Goal: Task Accomplishment & Management: Manage account settings

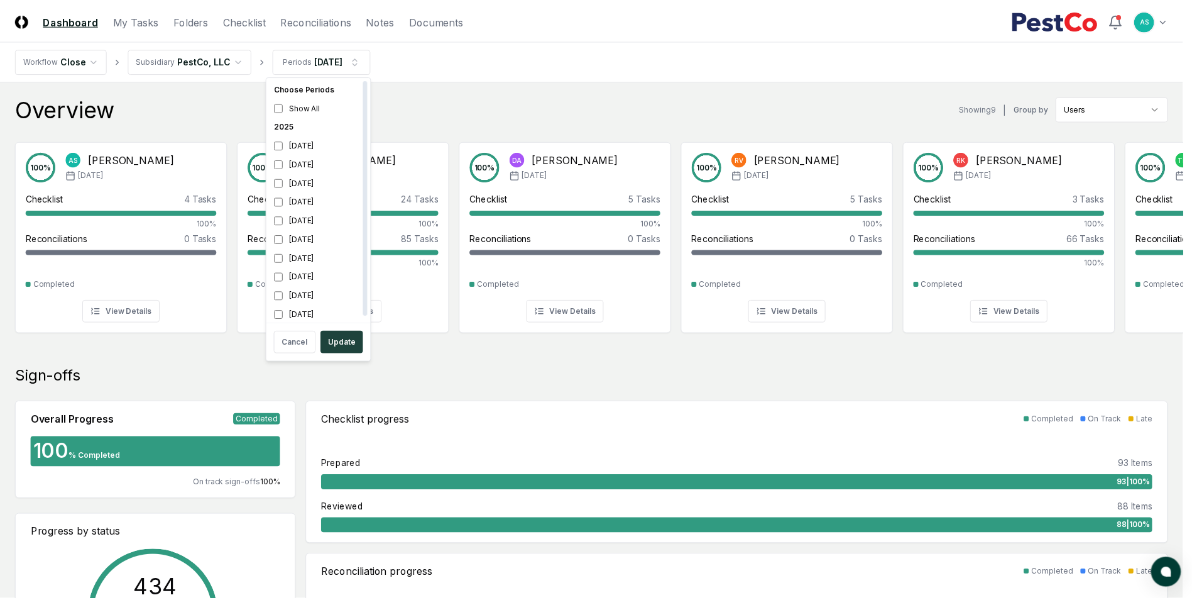
scroll to position [4, 0]
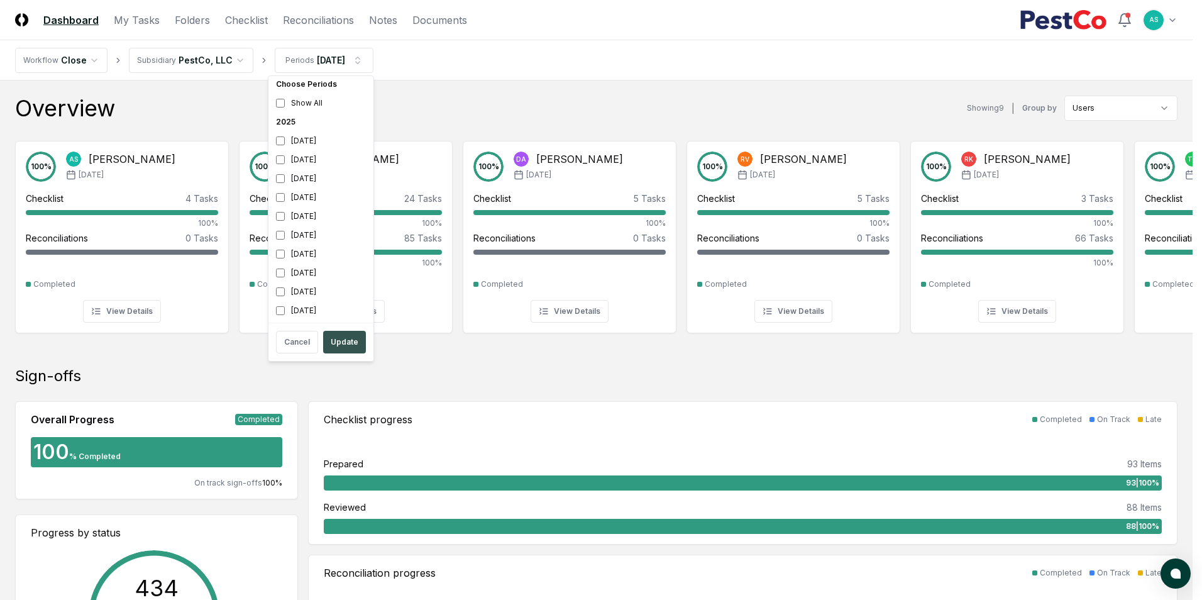
click at [353, 345] on button "Update" at bounding box center [344, 342] width 43 height 23
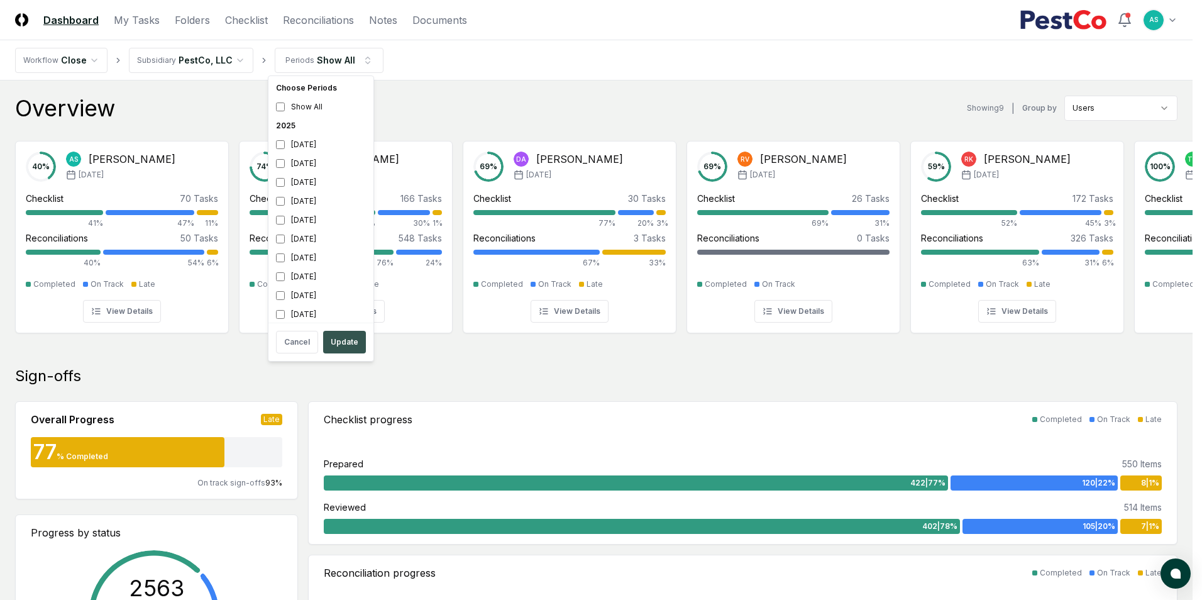
click at [359, 350] on button "Update" at bounding box center [344, 342] width 43 height 23
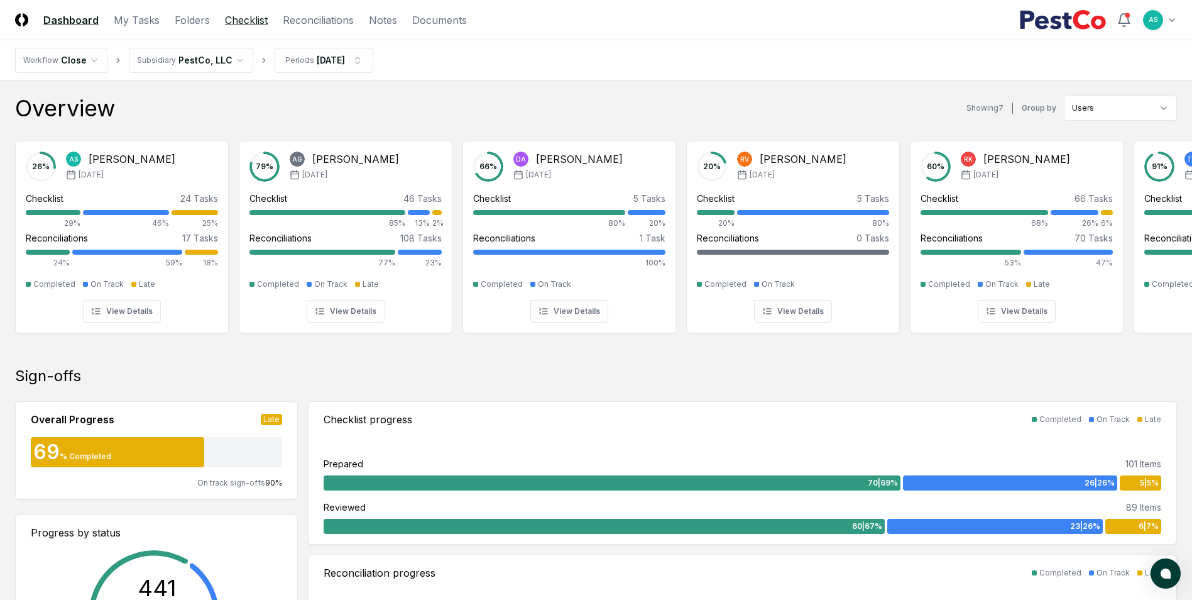
click at [238, 26] on link "Checklist" at bounding box center [246, 20] width 43 height 15
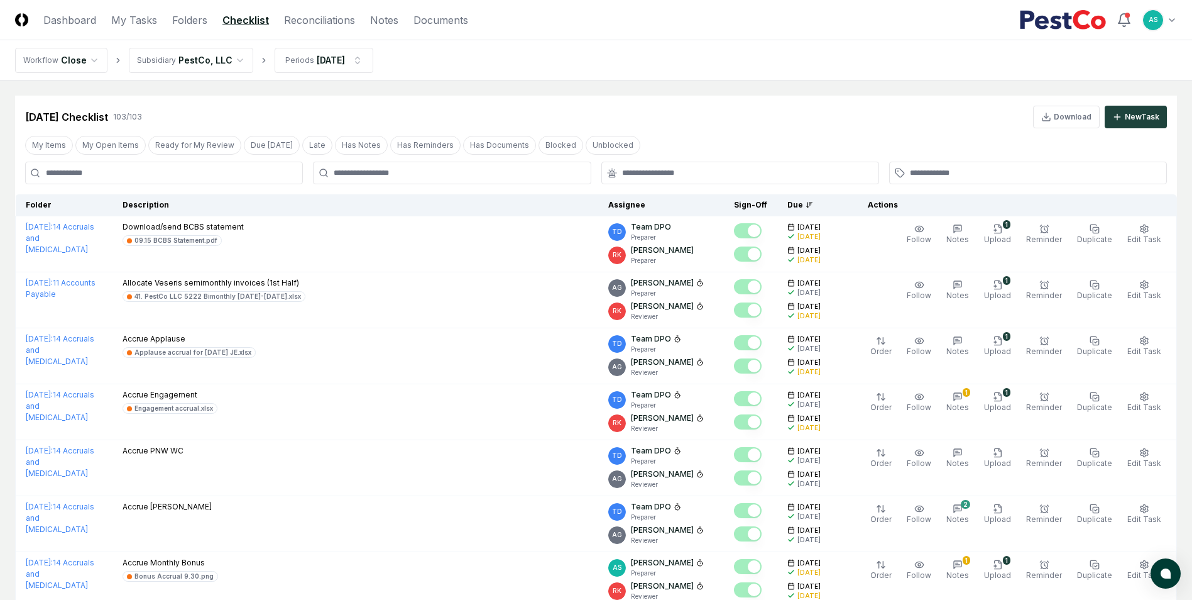
click at [381, 164] on div at bounding box center [452, 173] width 278 height 23
click at [388, 183] on div at bounding box center [452, 173] width 278 height 23
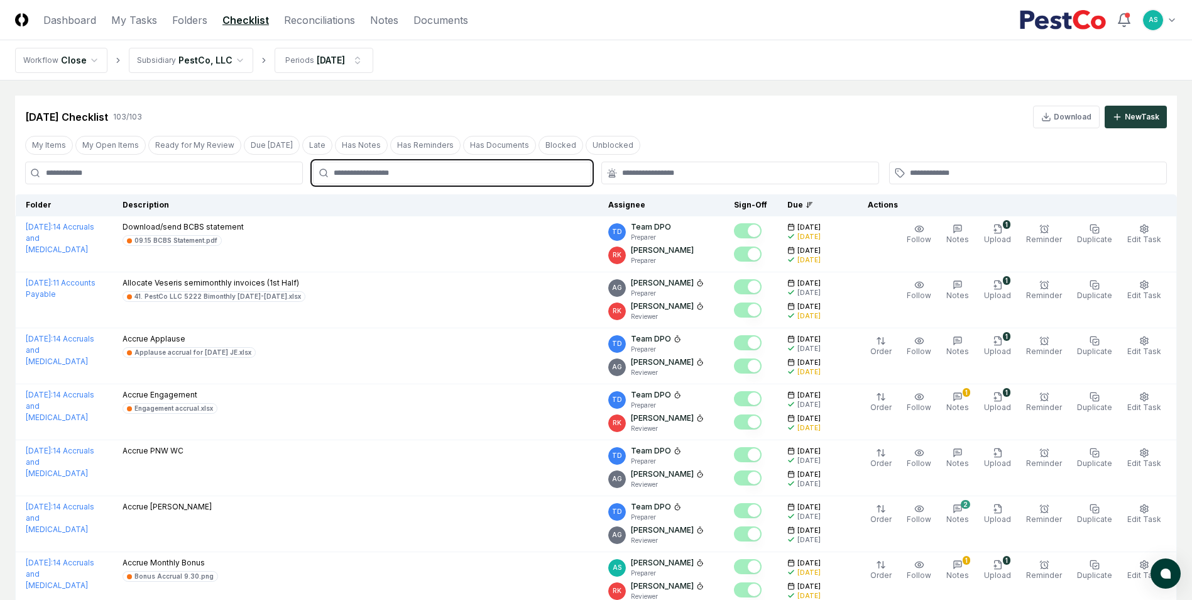
click at [402, 173] on input "text" at bounding box center [458, 172] width 249 height 11
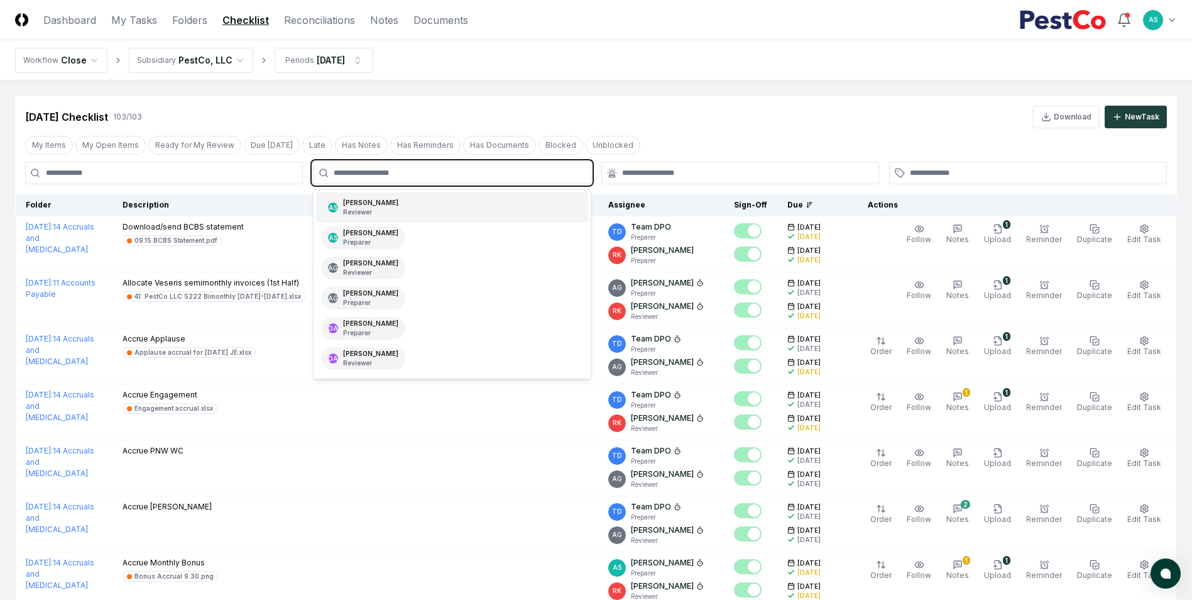
click at [373, 204] on div "[PERSON_NAME] Reviewer" at bounding box center [370, 207] width 55 height 19
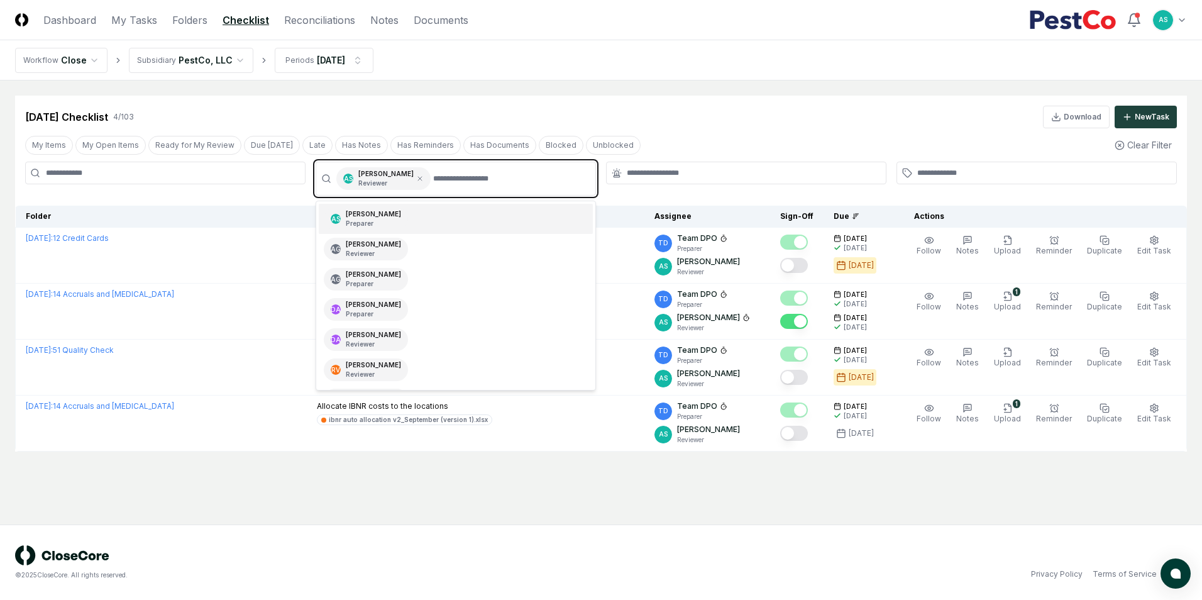
click at [433, 174] on input "text" at bounding box center [510, 178] width 155 height 23
click at [392, 214] on div "AS [PERSON_NAME] Preparer" at bounding box center [456, 219] width 274 height 30
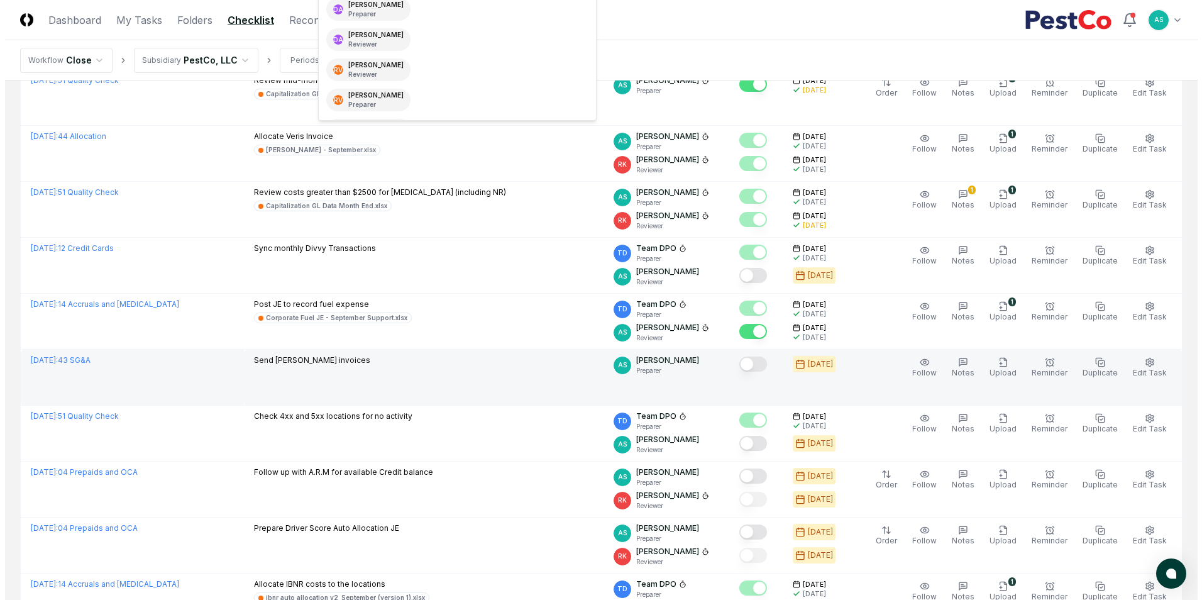
scroll to position [314, 0]
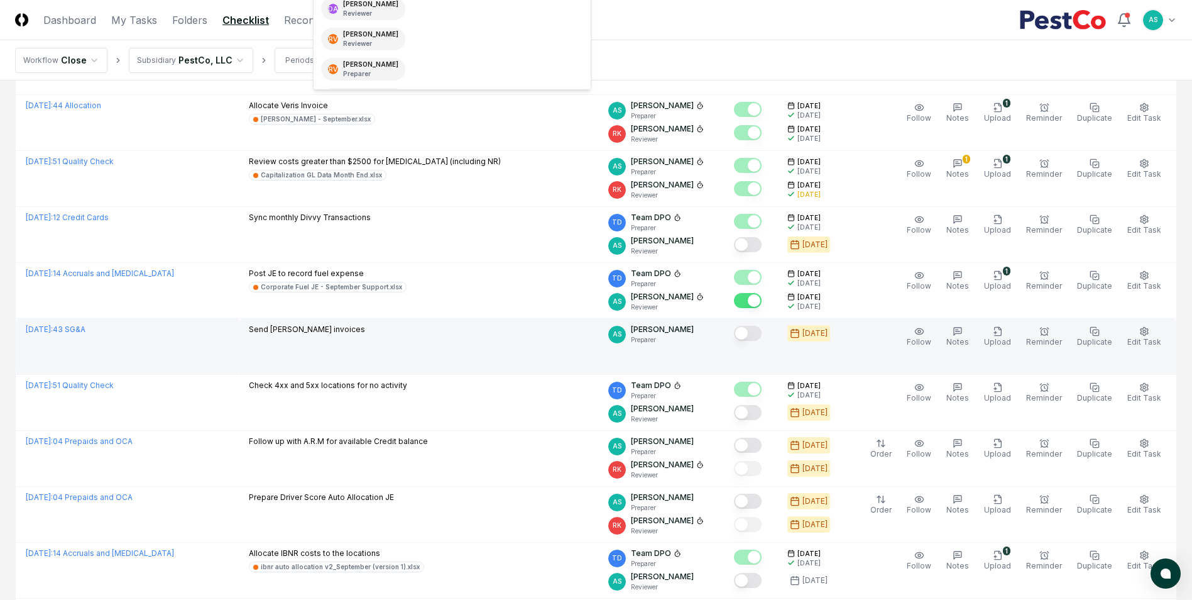
click at [762, 334] on button "Mark complete" at bounding box center [748, 333] width 28 height 15
click at [1153, 340] on span "Edit Task" at bounding box center [1144, 341] width 34 height 9
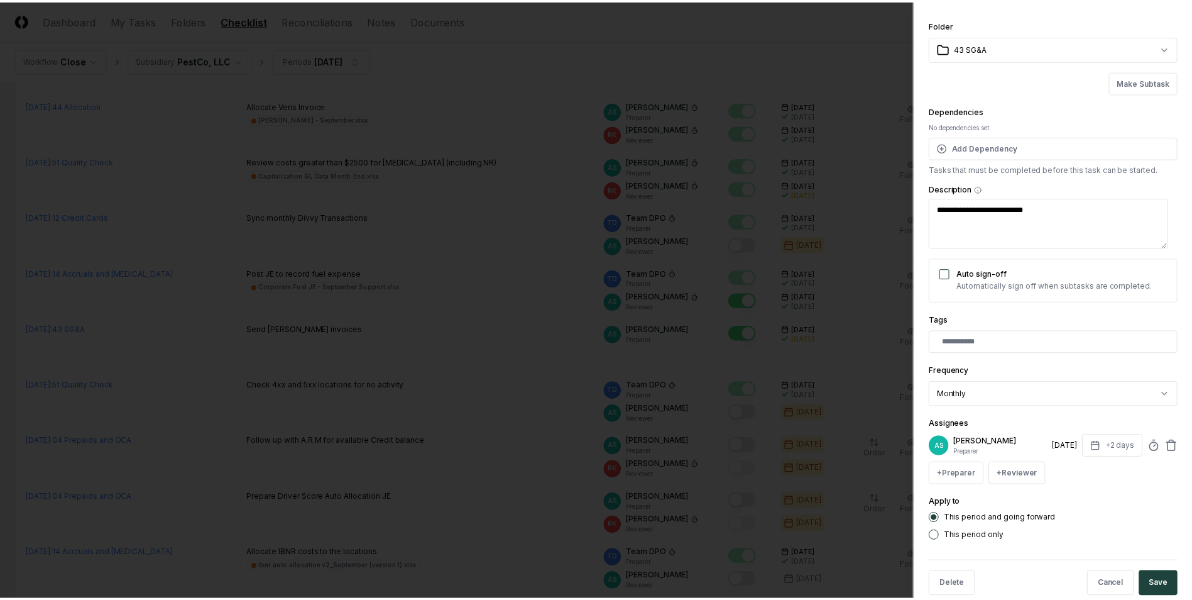
scroll to position [55, 0]
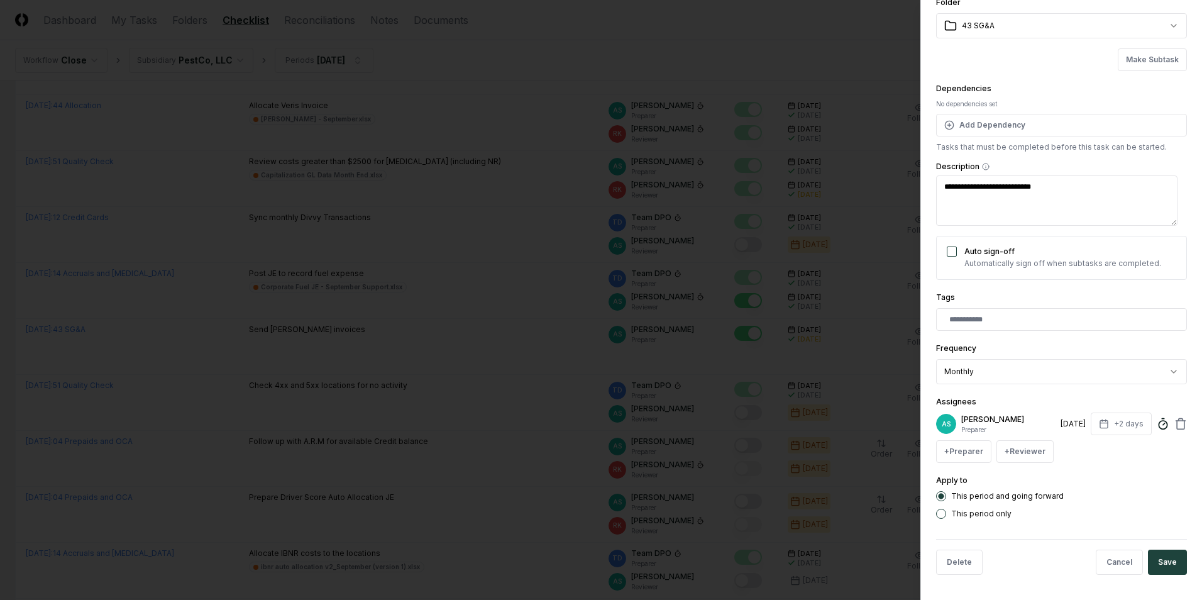
click at [1156, 428] on icon at bounding box center [1162, 423] width 13 height 13
type textarea "*"
type input "******"
click at [1162, 552] on button "Save" at bounding box center [1167, 561] width 39 height 25
type textarea "*"
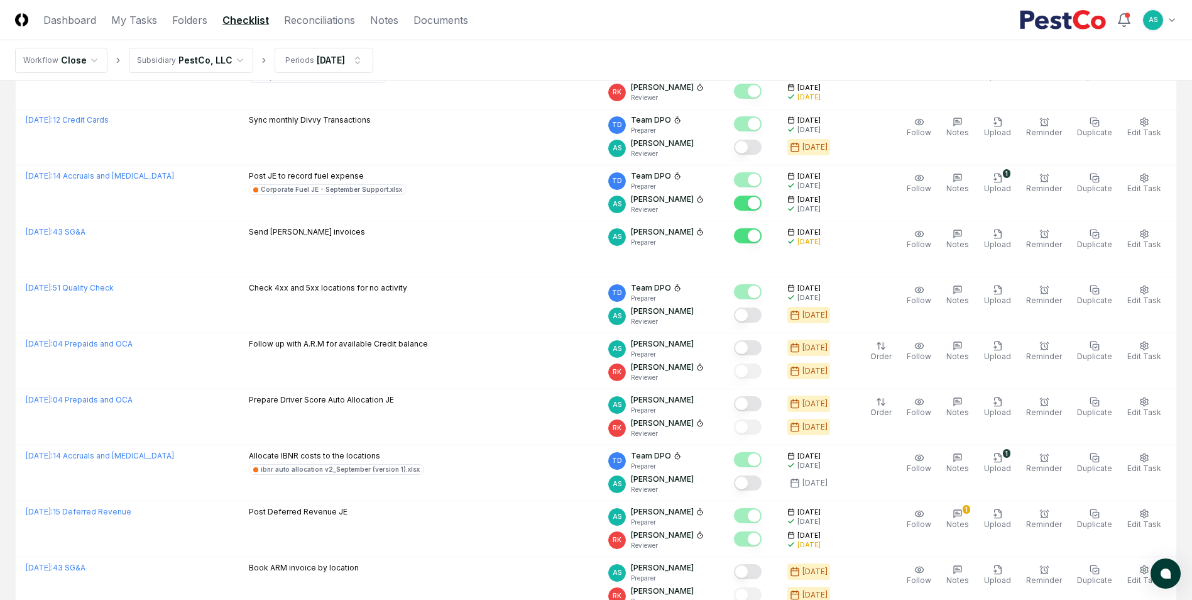
scroll to position [0, 0]
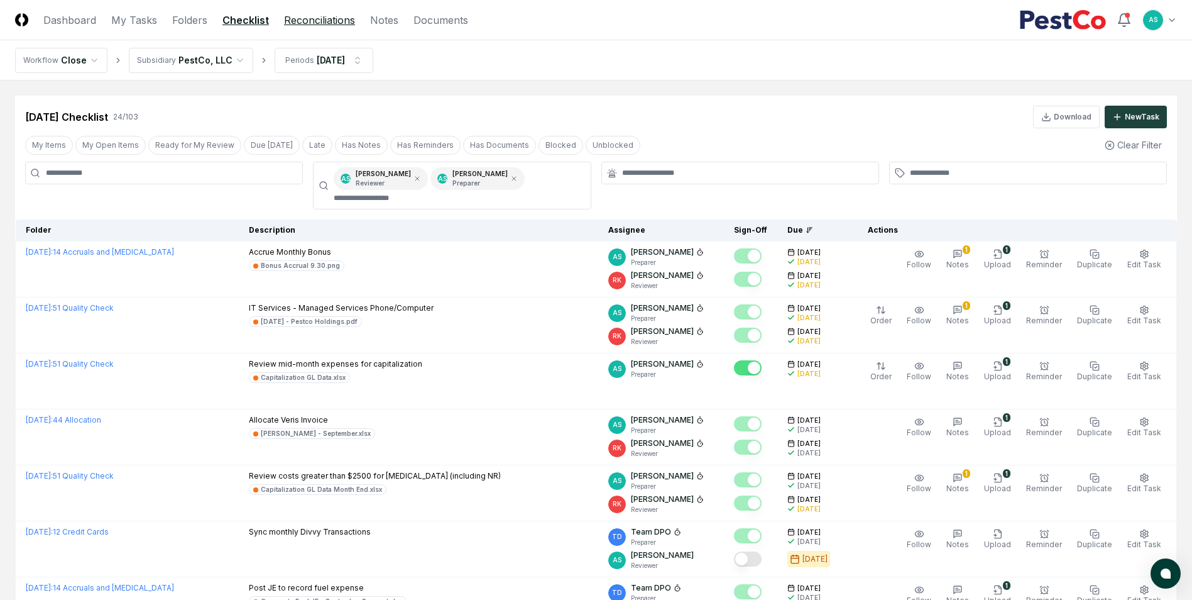
click at [334, 22] on link "Reconciliations" at bounding box center [319, 20] width 71 height 15
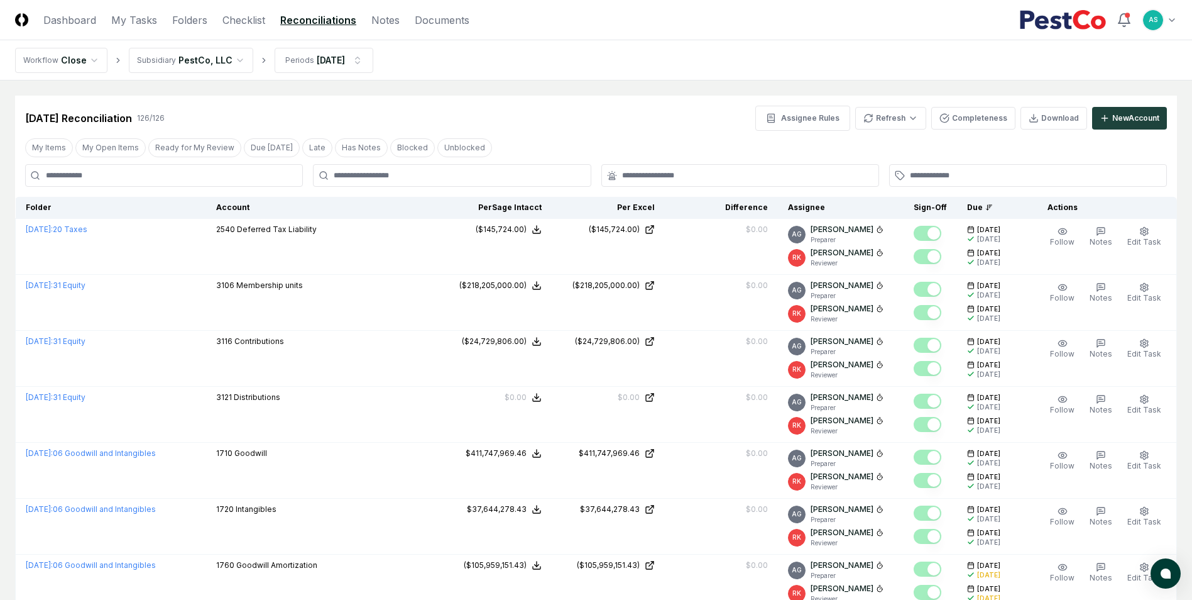
click at [414, 169] on div at bounding box center [452, 175] width 278 height 23
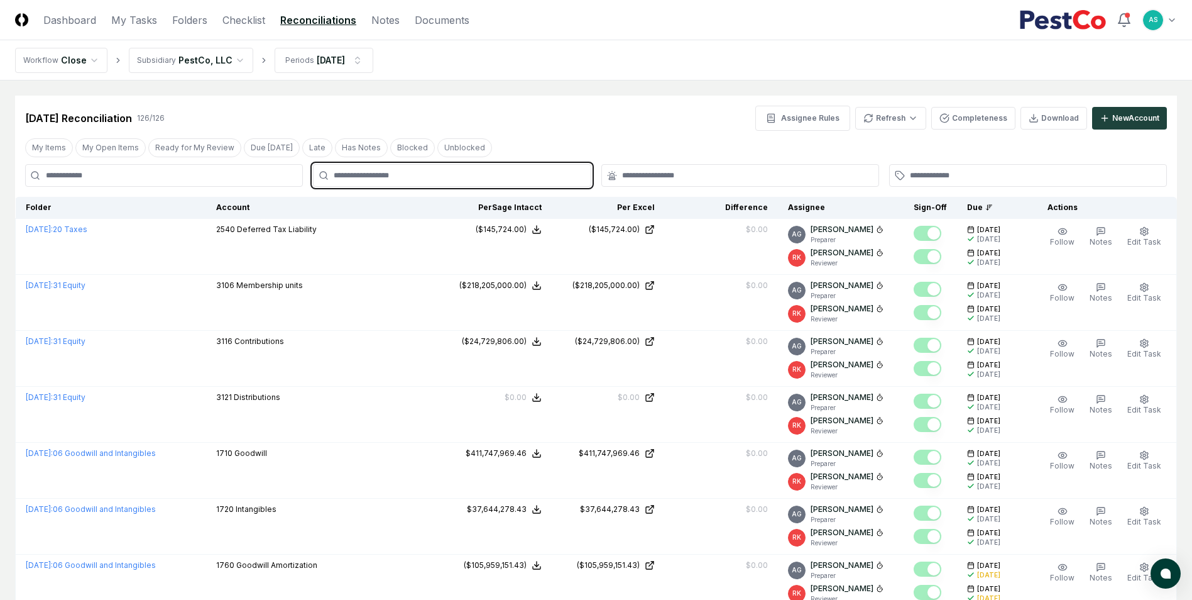
click at [419, 177] on input "text" at bounding box center [458, 175] width 249 height 11
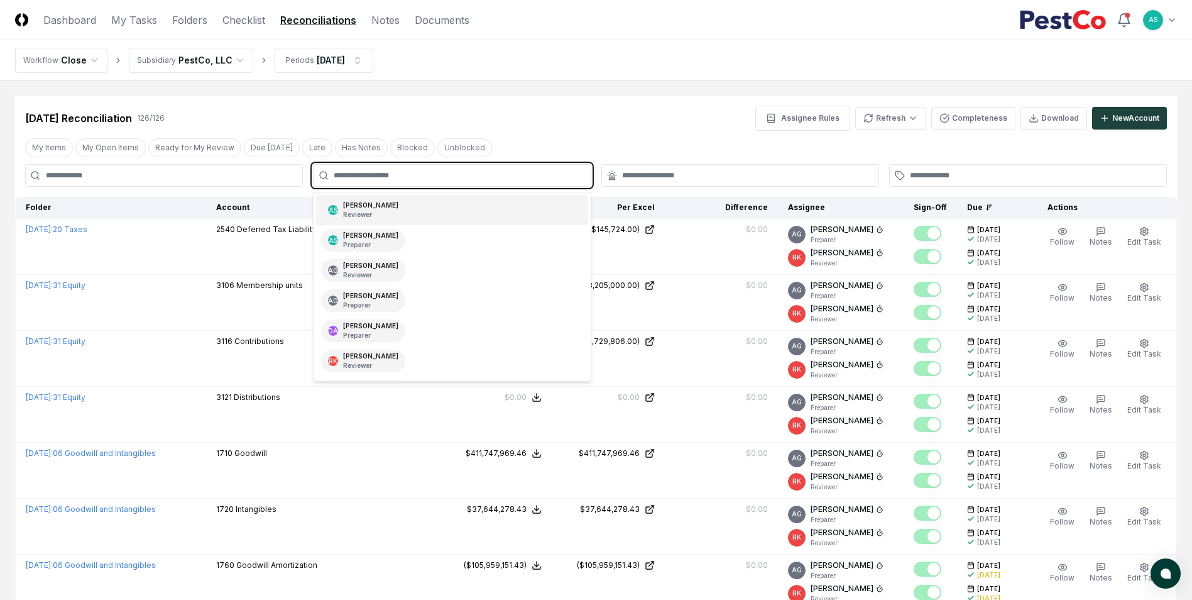
click at [390, 208] on div "AS [PERSON_NAME] Reviewer" at bounding box center [451, 210] width 271 height 30
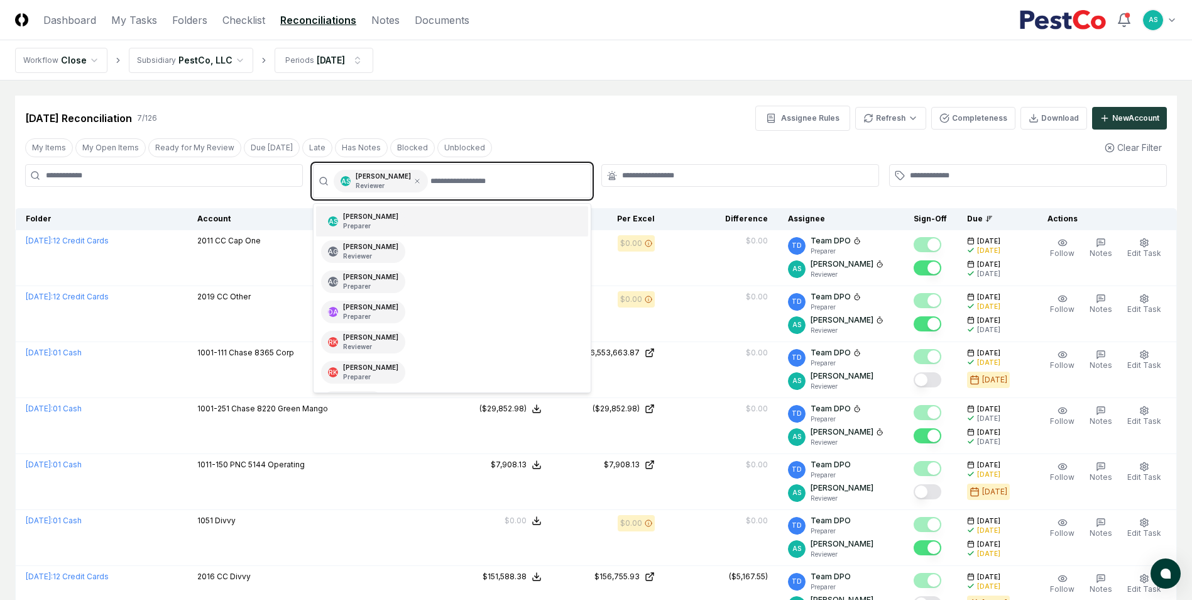
drag, startPoint x: 388, startPoint y: 222, endPoint x: 400, endPoint y: 221, distance: 12.0
click at [392, 222] on div "AS [PERSON_NAME] Preparer" at bounding box center [451, 221] width 271 height 30
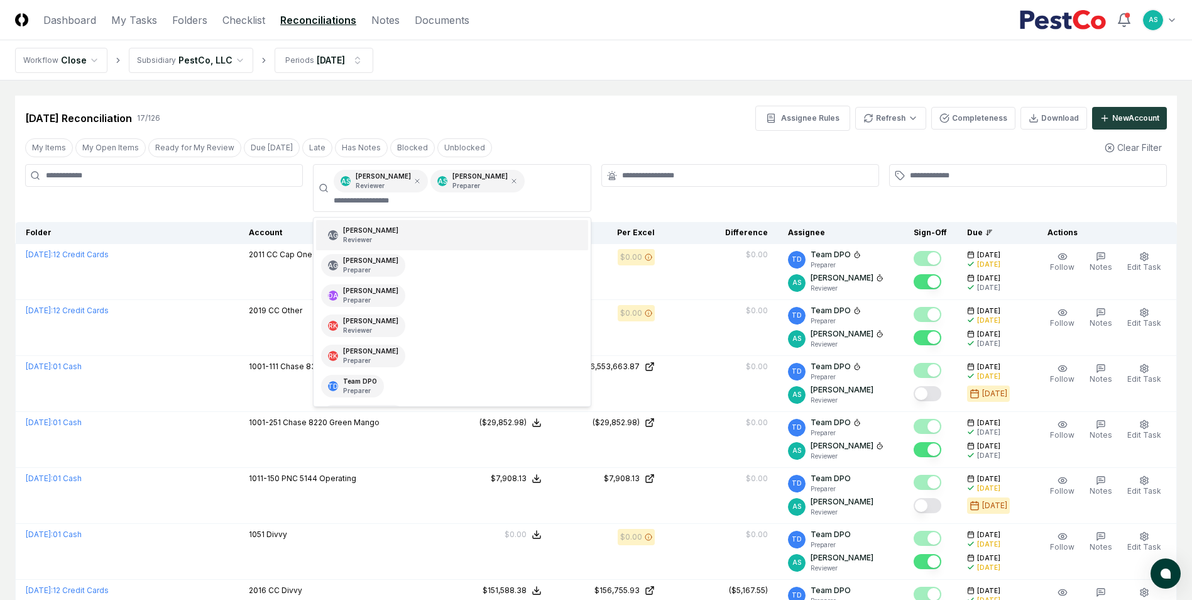
click at [688, 125] on div "[DATE] Reconciliation 17 / 126 Assignee Rules Refresh Completeness Download New…" at bounding box center [596, 118] width 1142 height 25
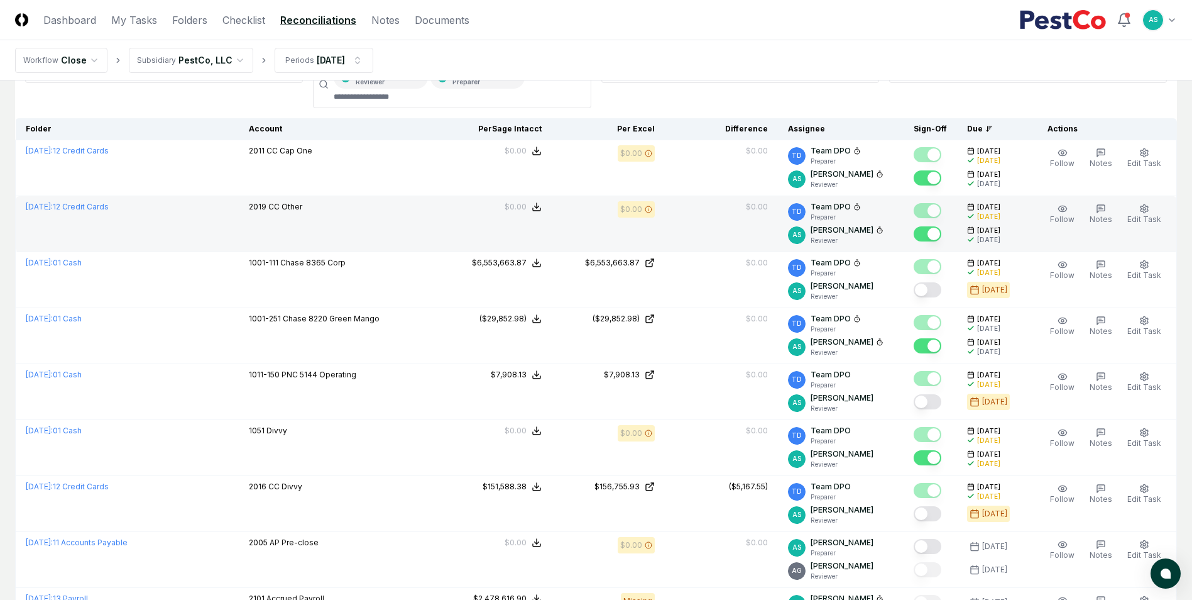
scroll to position [126, 0]
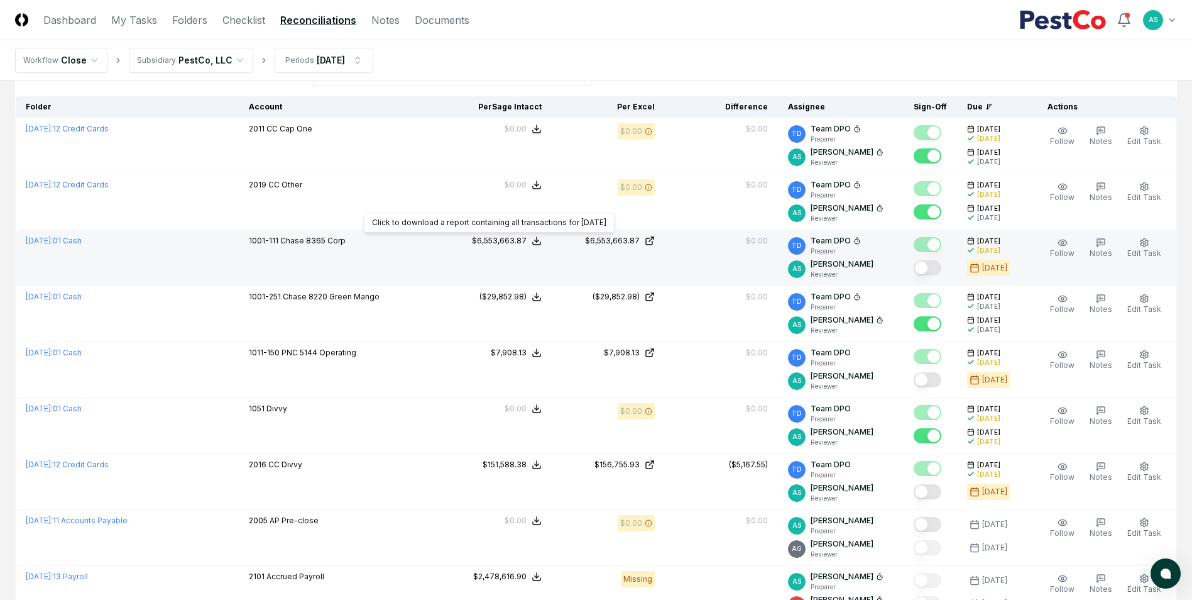
click at [493, 238] on div "$6,553,663.87" at bounding box center [499, 240] width 55 height 11
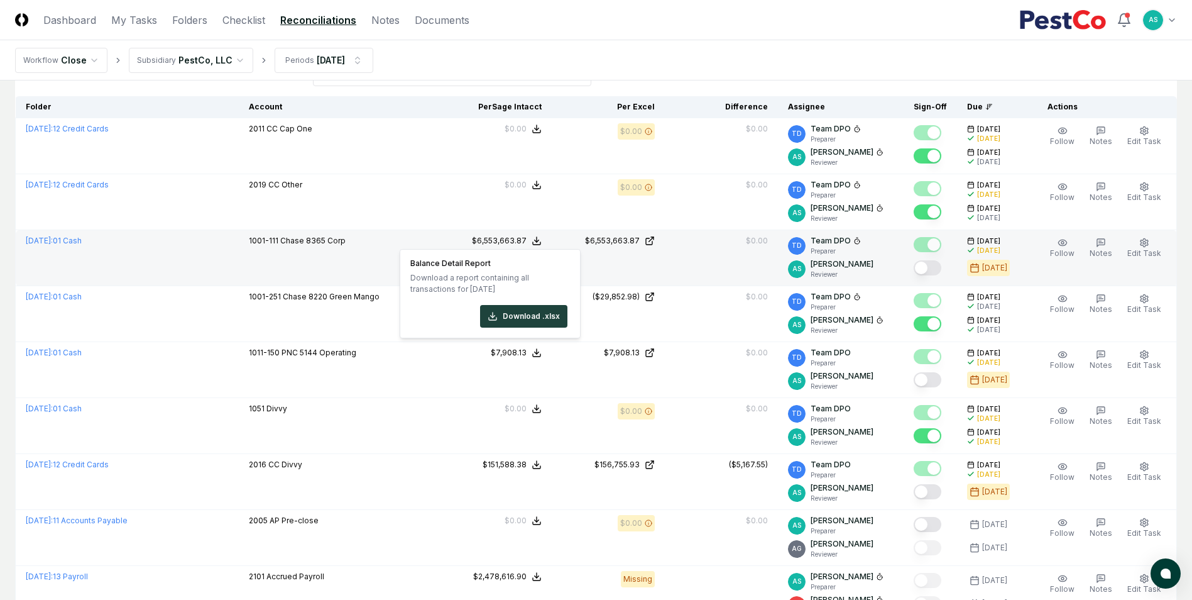
click at [620, 230] on td "$6,553,663.87" at bounding box center [608, 258] width 113 height 56
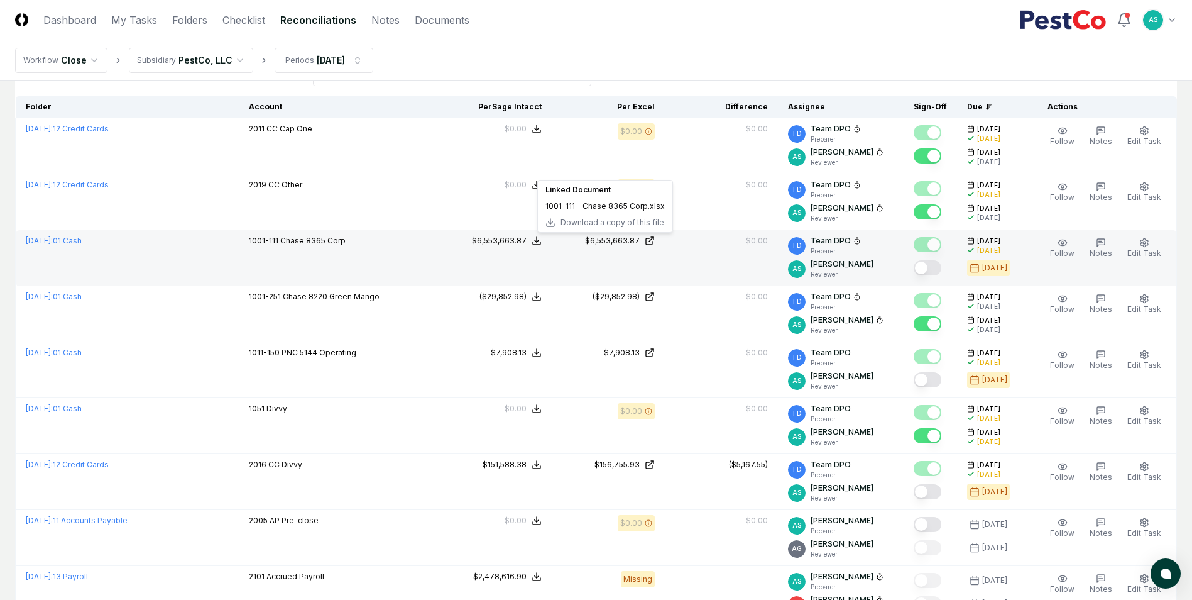
click at [621, 222] on span "Download a copy of this file" at bounding box center [613, 222] width 104 height 11
